Goal: Communication & Community: Answer question/provide support

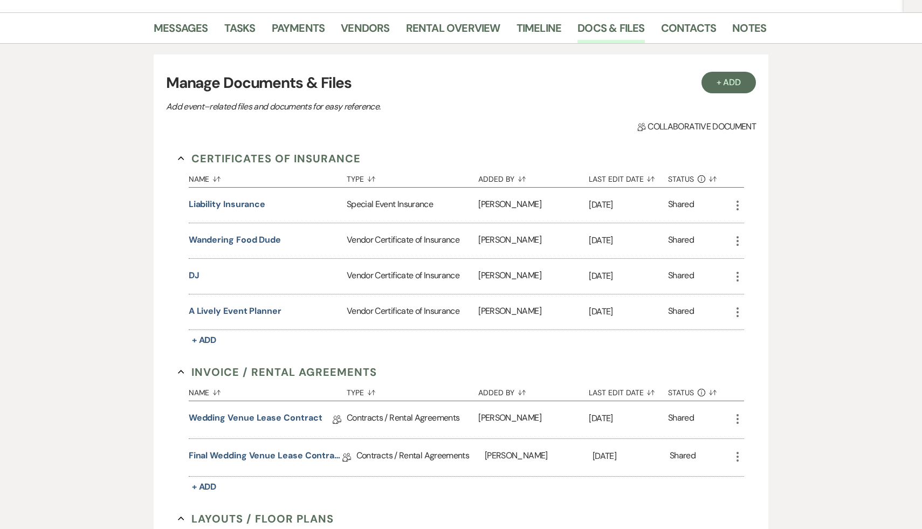
scroll to position [165, 0]
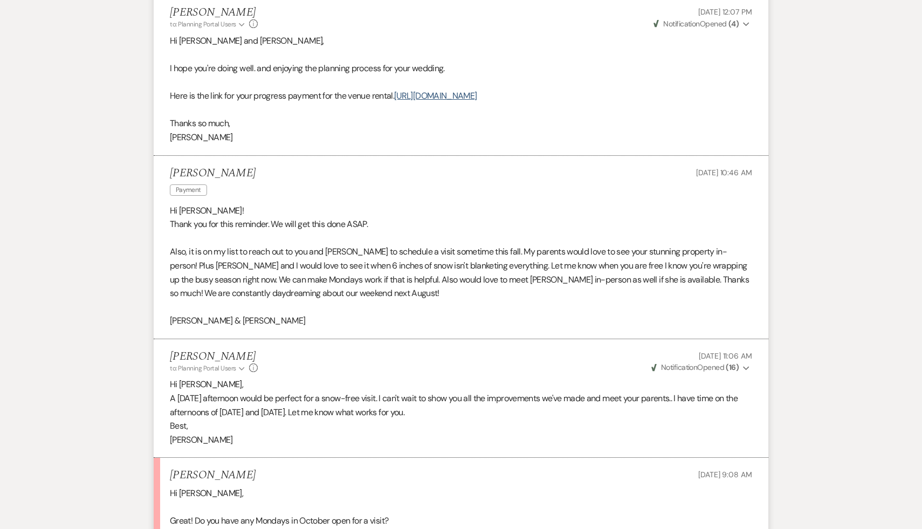
scroll to position [297, 0]
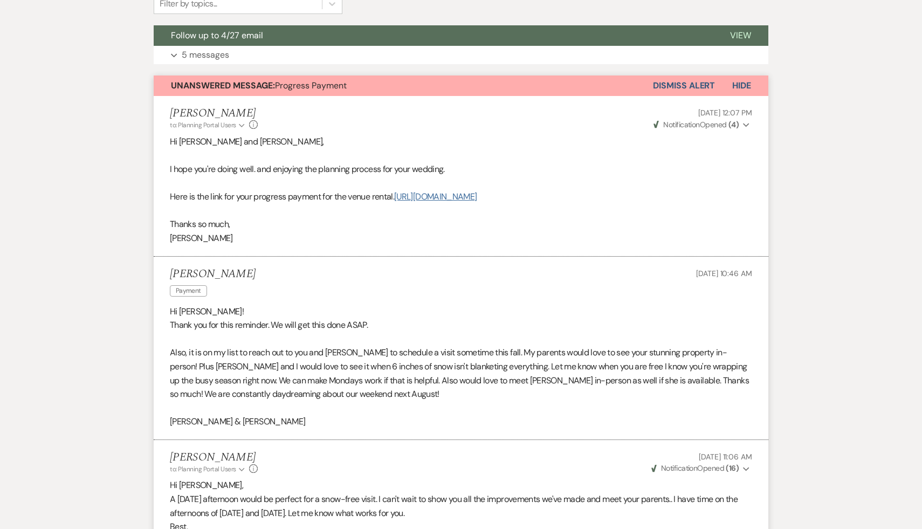
click at [444, 202] on link "[URL][DOMAIN_NAME]" at bounding box center [435, 196] width 82 height 11
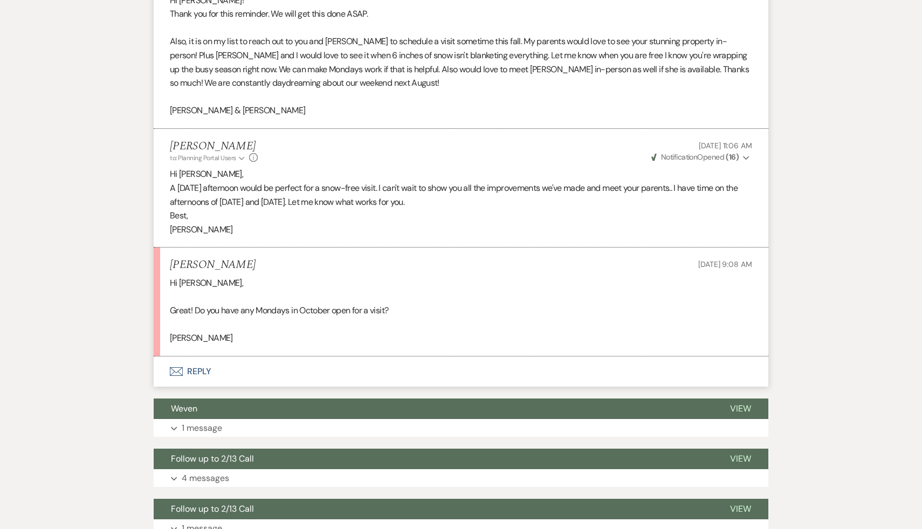
scroll to position [622, 0]
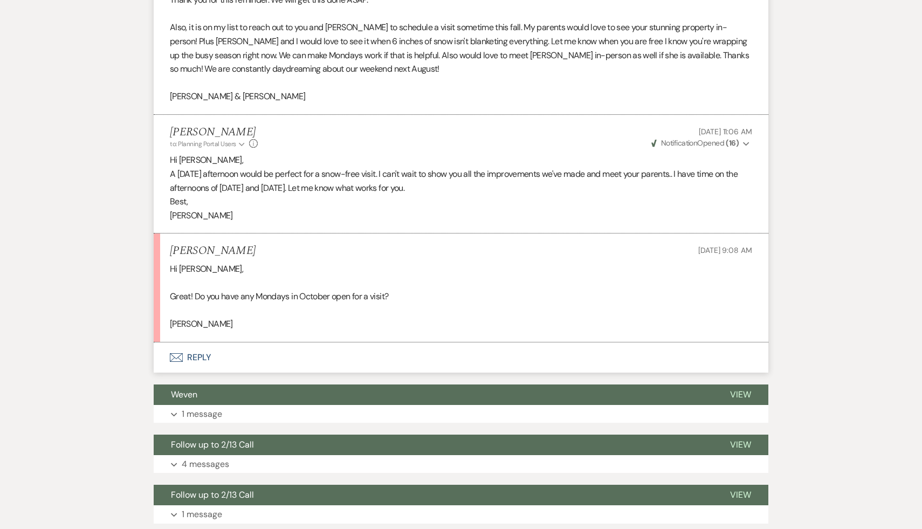
click at [199, 373] on button "Envelope Reply" at bounding box center [461, 357] width 615 height 30
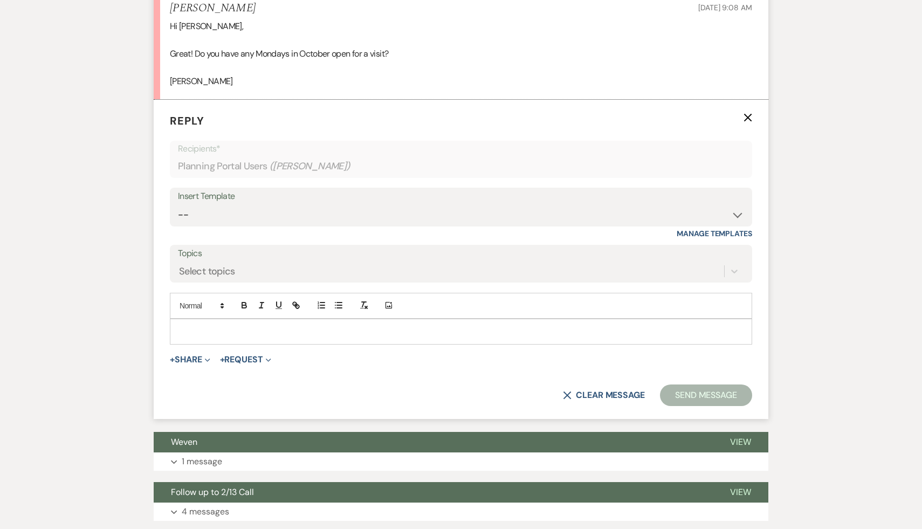
scroll to position [867, 0]
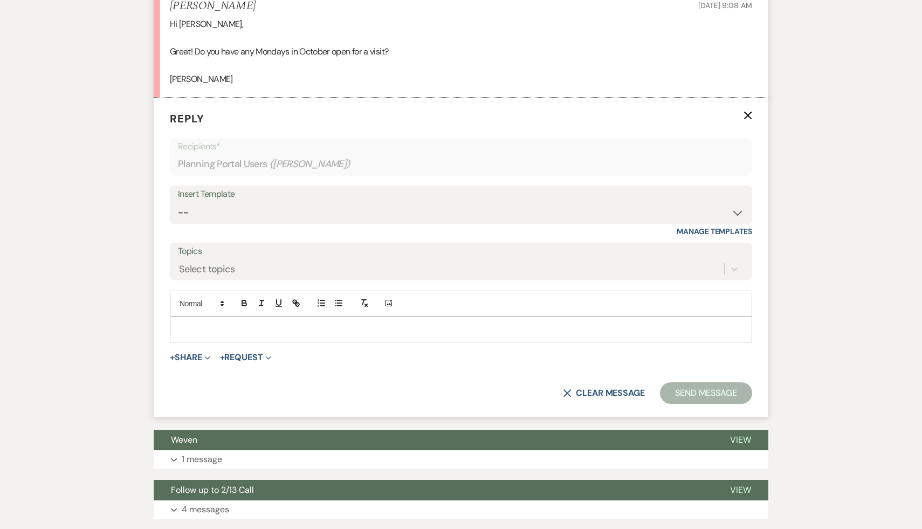
click at [247, 335] on p at bounding box center [460, 330] width 565 height 12
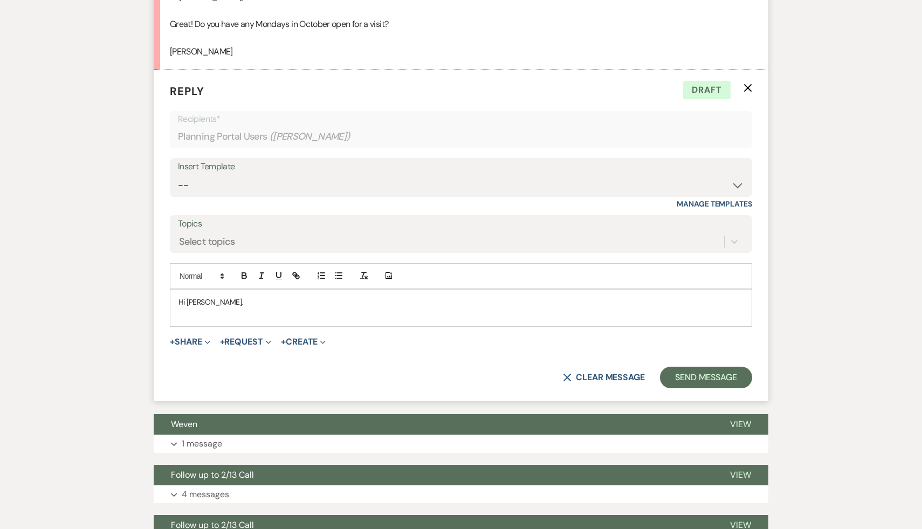
scroll to position [914, 0]
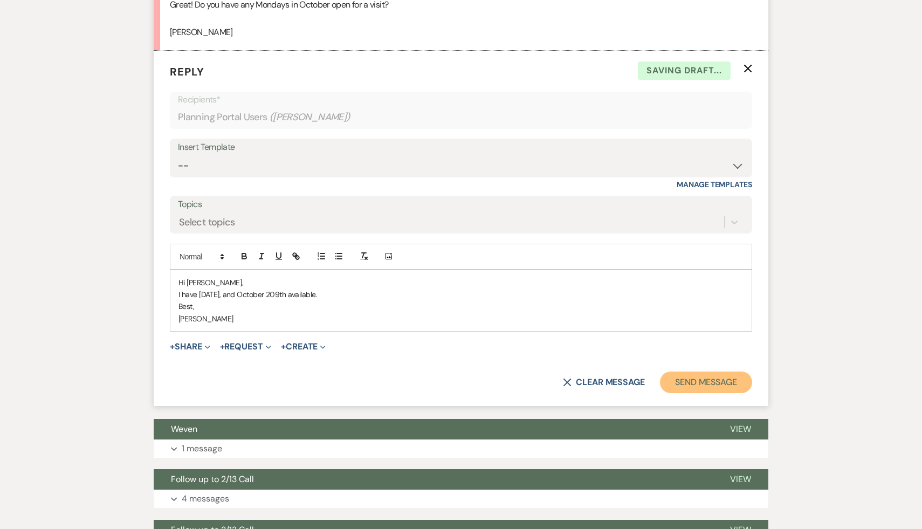
click at [715, 390] on button "Send Message" at bounding box center [706, 382] width 92 height 22
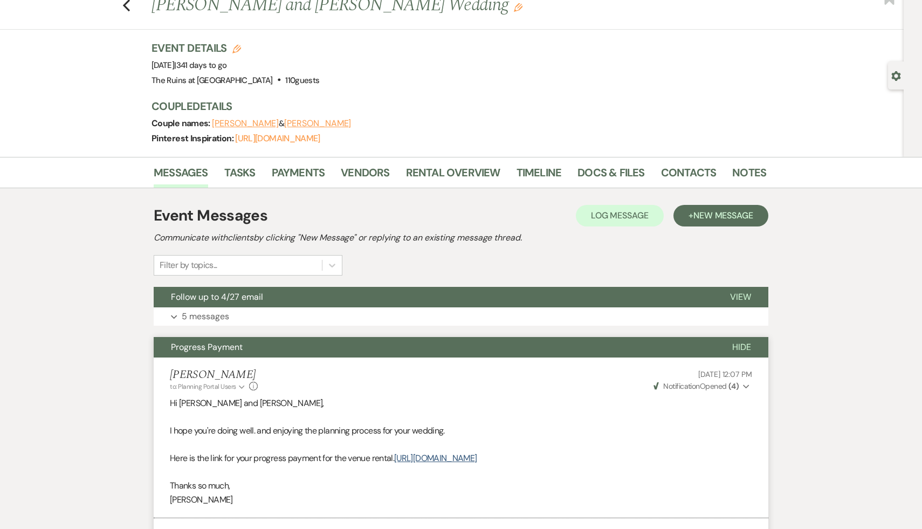
scroll to position [0, 0]
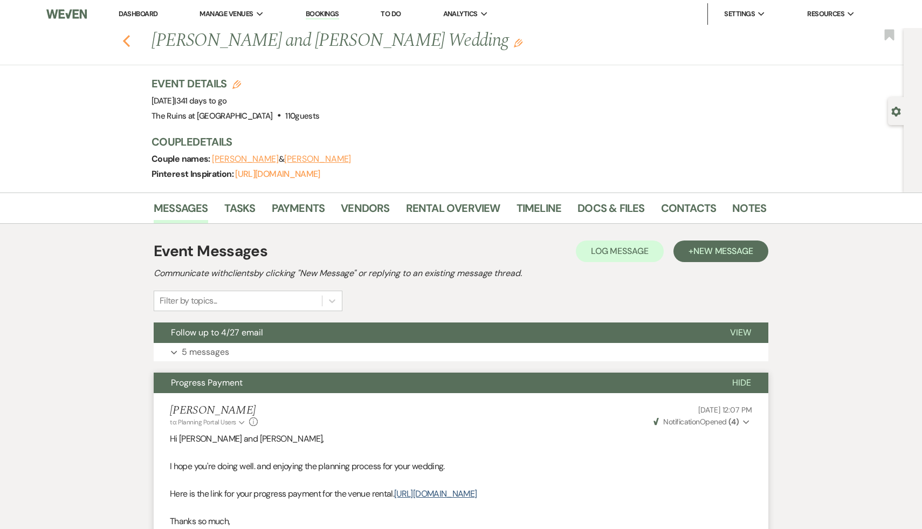
click at [123, 38] on icon "Previous" at bounding box center [126, 41] width 8 height 13
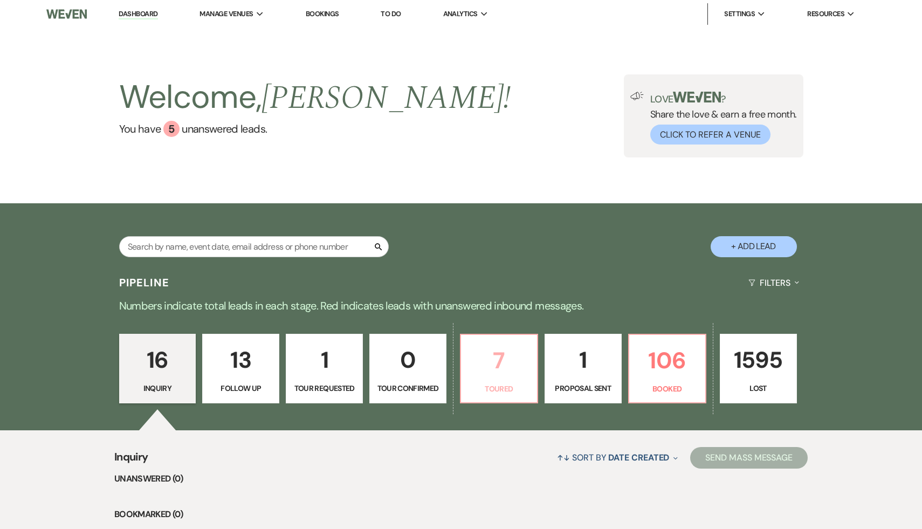
click at [498, 364] on p "7" at bounding box center [498, 360] width 63 height 36
select select "5"
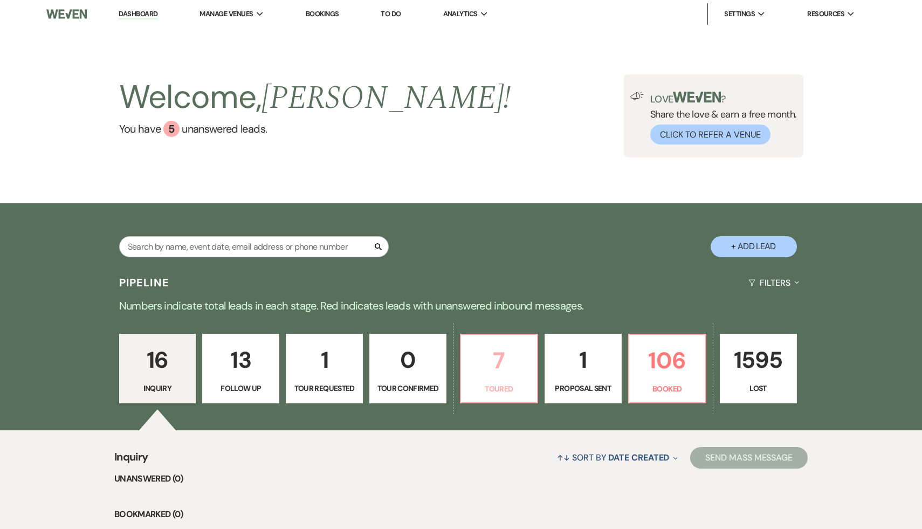
select select "5"
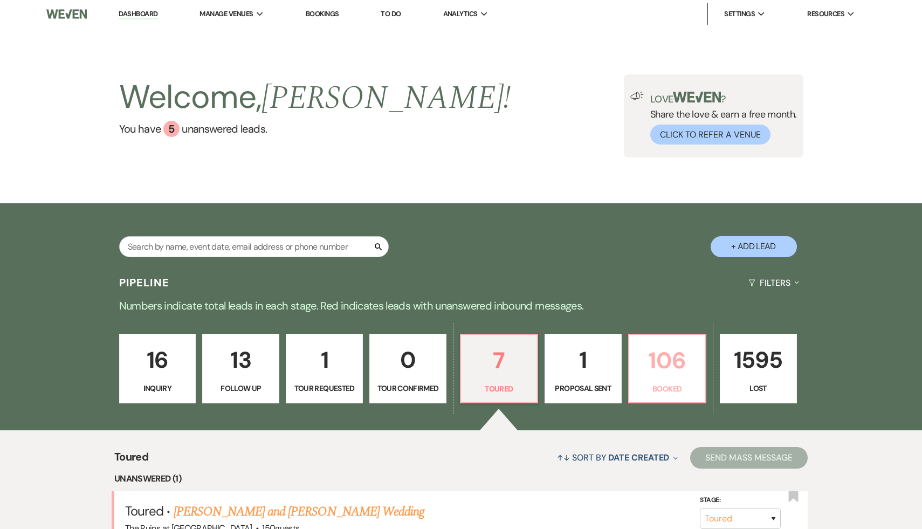
click at [666, 361] on p "106" at bounding box center [667, 360] width 63 height 36
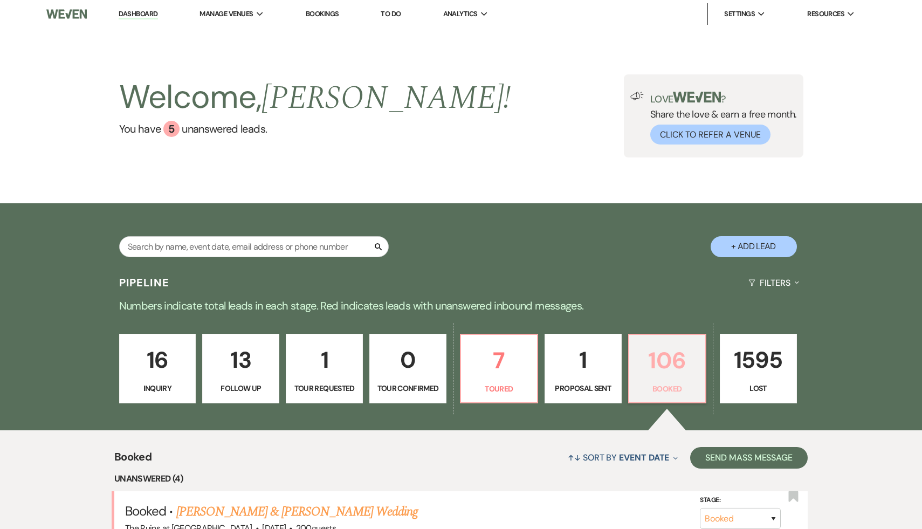
click at [677, 371] on p "106" at bounding box center [667, 360] width 63 height 36
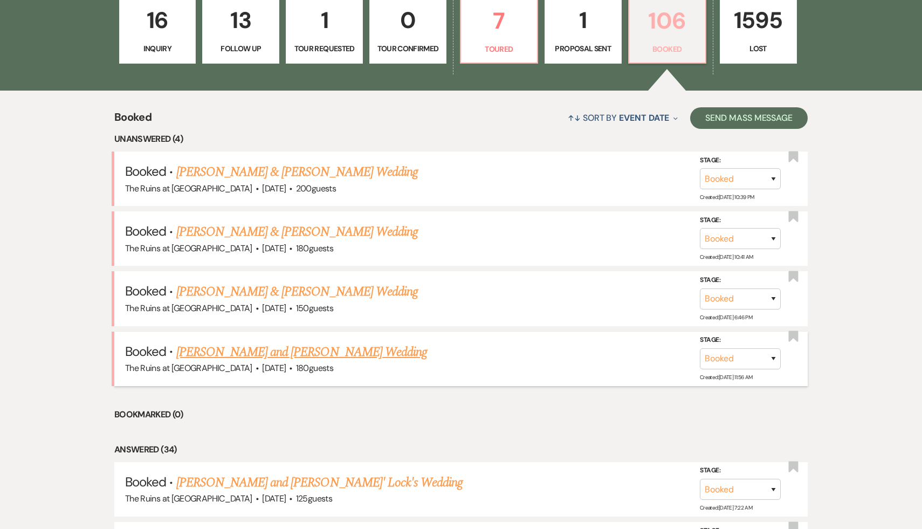
scroll to position [384, 0]
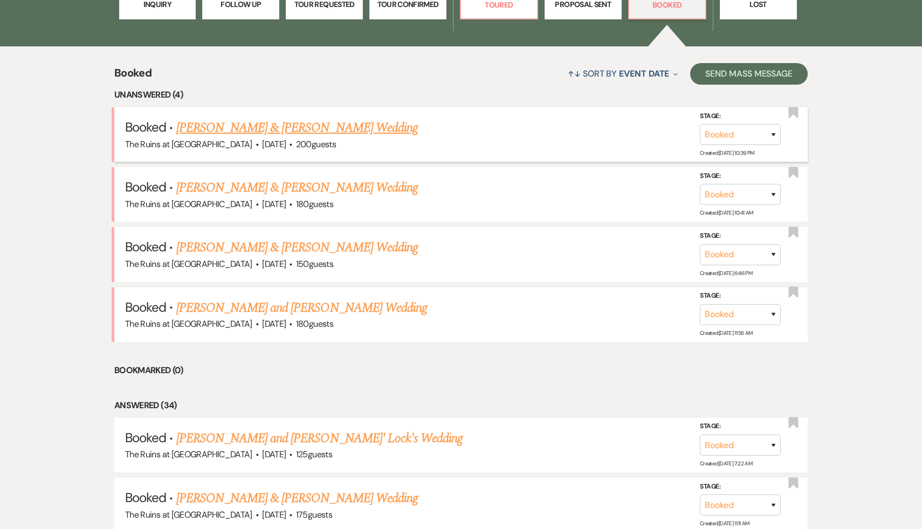
click at [310, 128] on link "[PERSON_NAME] & [PERSON_NAME] Wedding" at bounding box center [297, 127] width 242 height 19
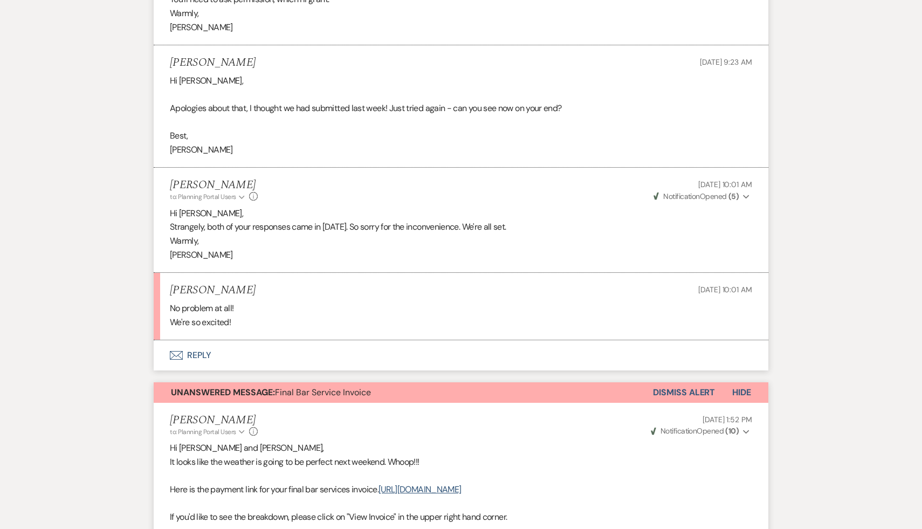
scroll to position [440, 0]
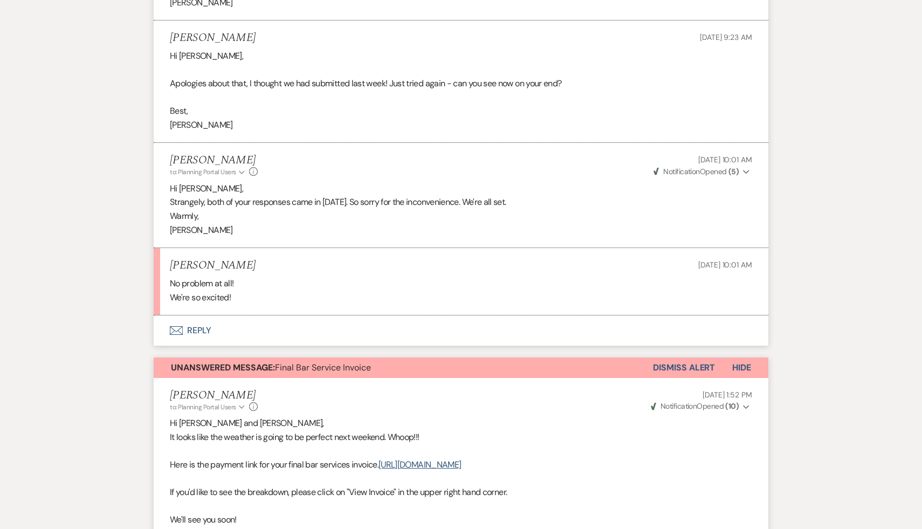
click at [371, 287] on li "[PERSON_NAME] [DATE] 10:01 AM No problem at all! We're so excited!" at bounding box center [461, 281] width 615 height 67
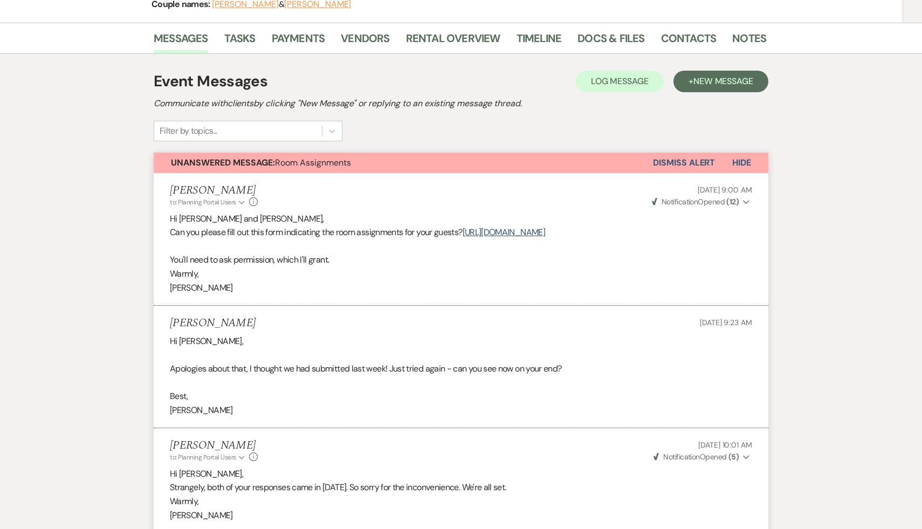
scroll to position [154, 0]
click at [682, 166] on button "Dismiss Alert" at bounding box center [684, 164] width 62 height 20
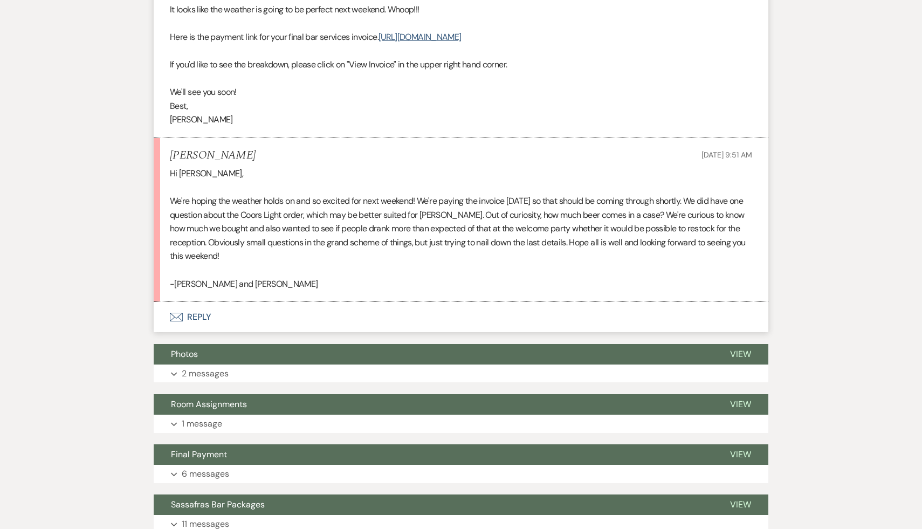
scroll to position [870, 0]
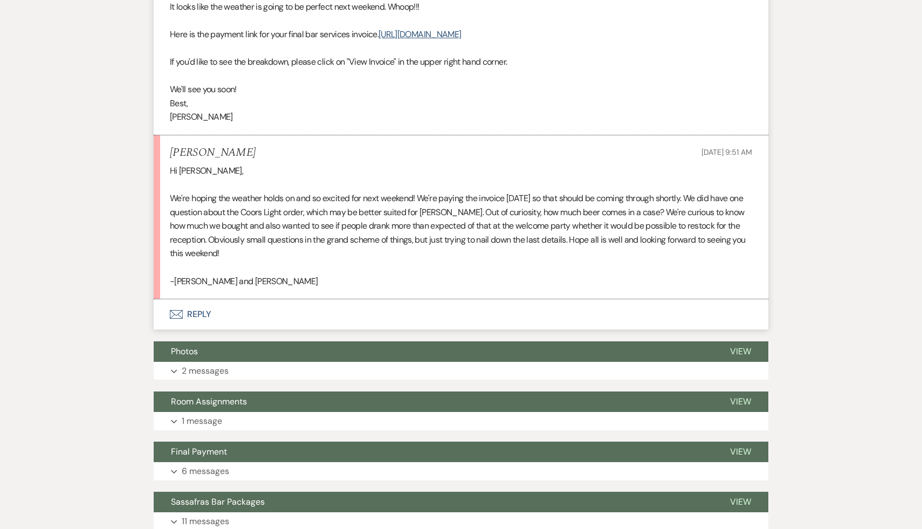
click at [200, 328] on button "Envelope Reply" at bounding box center [461, 314] width 615 height 30
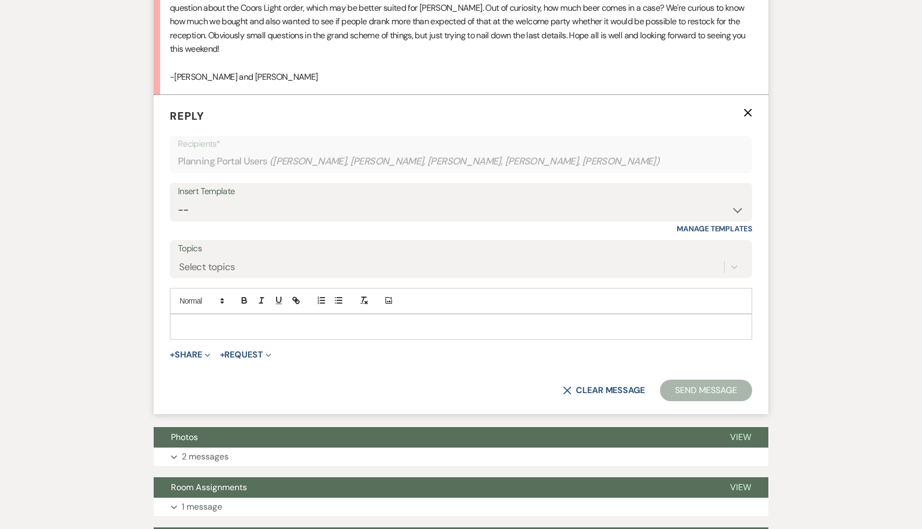
scroll to position [1097, 0]
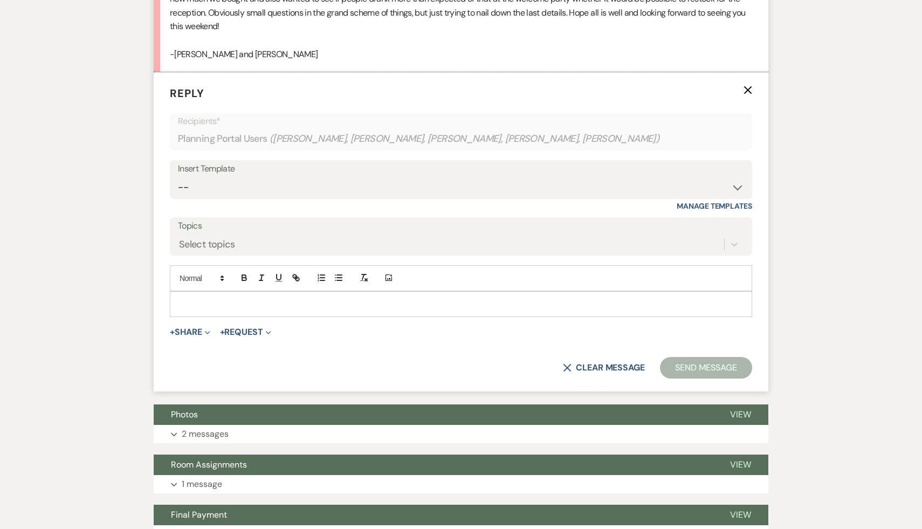
click at [200, 316] on div at bounding box center [460, 304] width 581 height 25
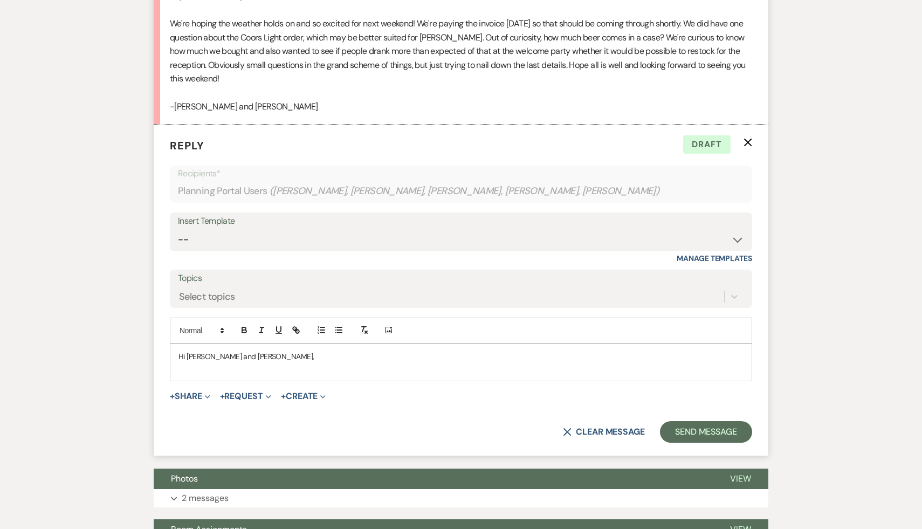
scroll to position [1064, 0]
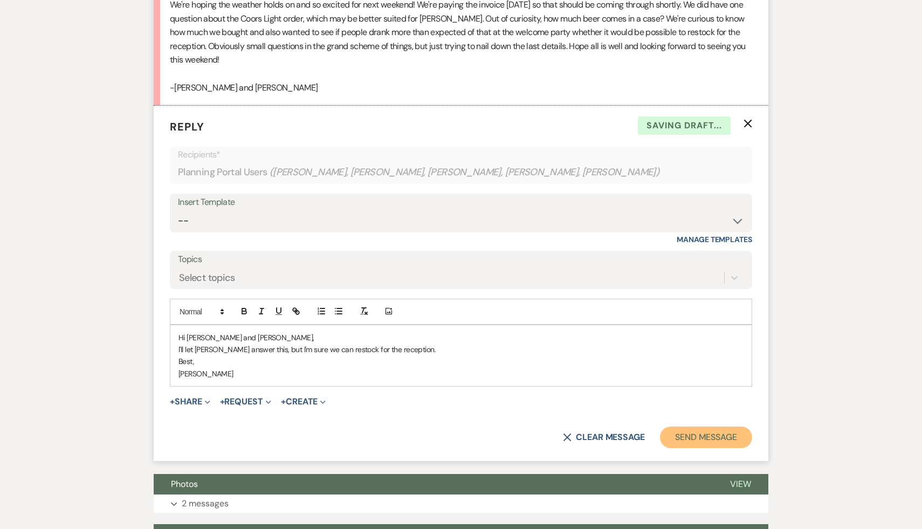
click at [702, 448] on button "Send Message" at bounding box center [706, 437] width 92 height 22
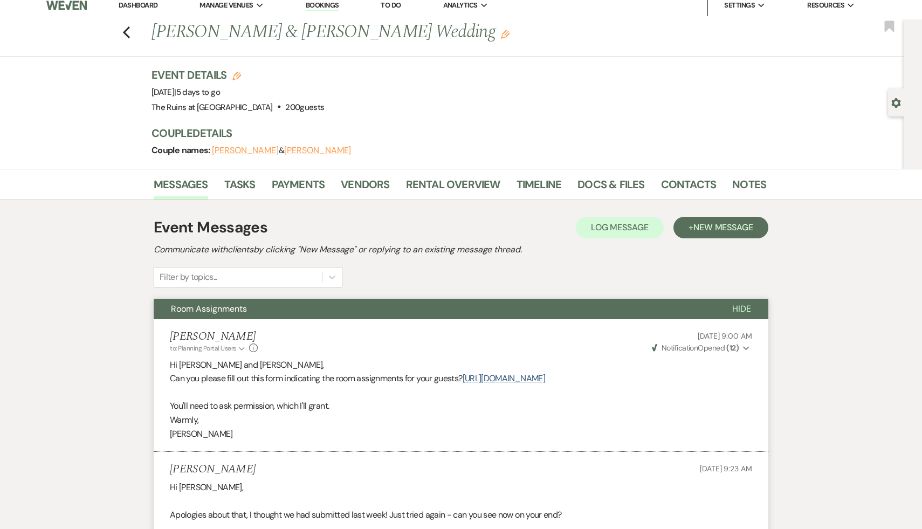
scroll to position [0, 0]
